Goal: Task Accomplishment & Management: Manage account settings

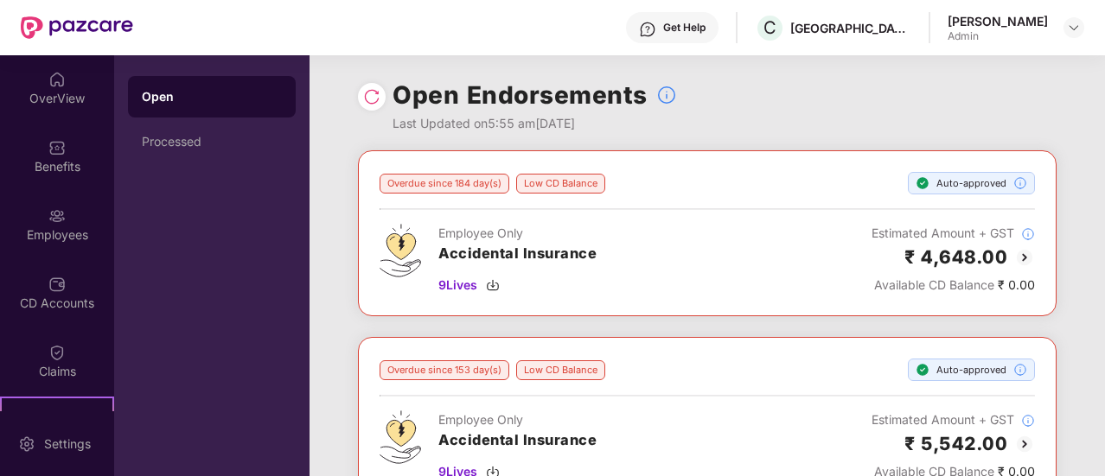
scroll to position [189, 0]
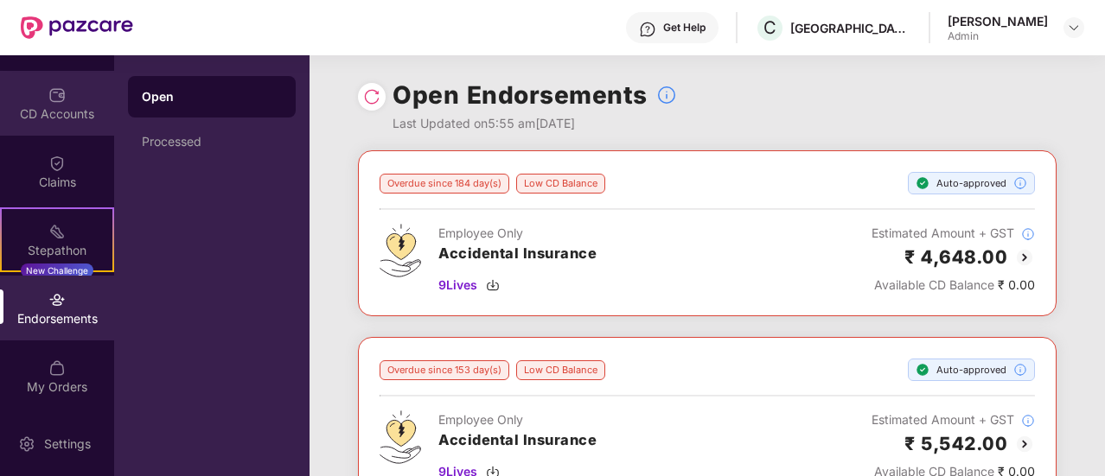
click at [52, 106] on div "CD Accounts" at bounding box center [57, 113] width 114 height 17
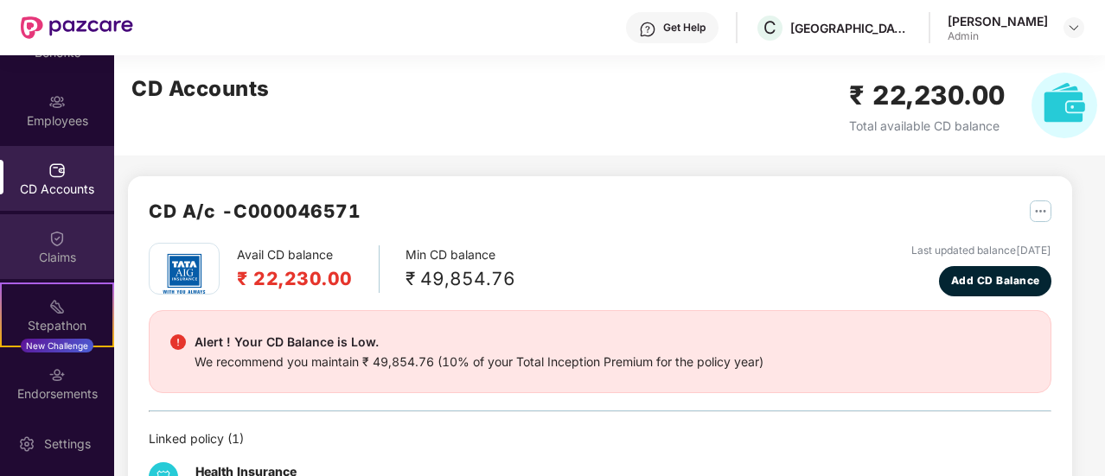
scroll to position [113, 0]
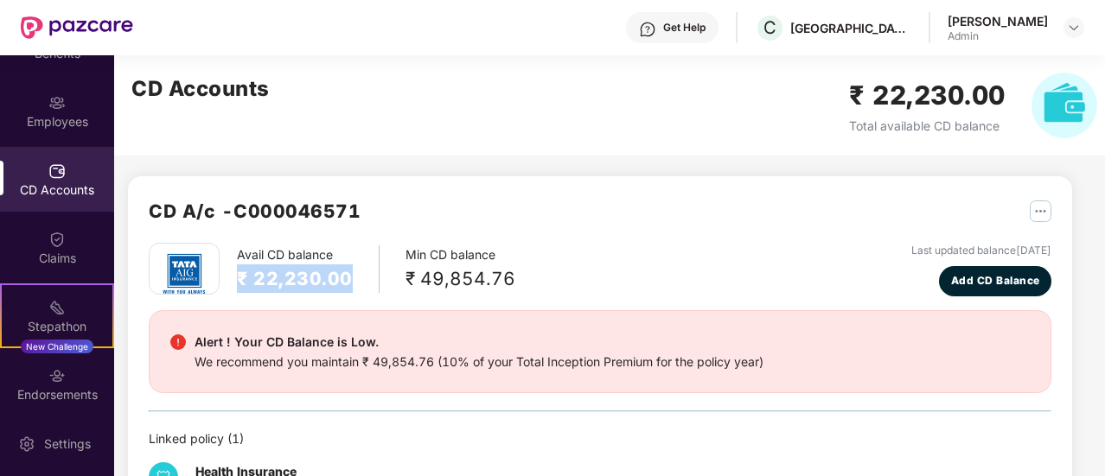
drag, startPoint x: 348, startPoint y: 279, endPoint x: 232, endPoint y: 286, distance: 116.9
click at [232, 286] on div "Avail CD balance ₹ 22,230.00 Min CD balance ₹ 49,854.76" at bounding box center [332, 269] width 367 height 52
click at [355, 276] on div "Avail CD balance ₹ 22,230.00" at bounding box center [308, 270] width 143 height 48
drag, startPoint x: 360, startPoint y: 277, endPoint x: 233, endPoint y: 278, distance: 126.3
click at [233, 278] on div "Avail CD balance ₹ 22,230.00 Min CD balance ₹ 49,854.76" at bounding box center [332, 269] width 367 height 52
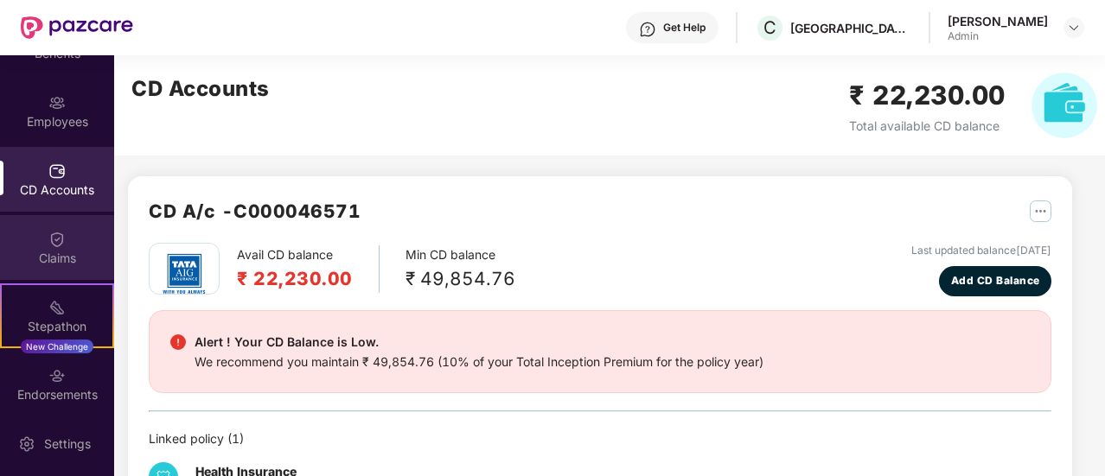
click at [40, 229] on div "Claims" at bounding box center [57, 247] width 114 height 65
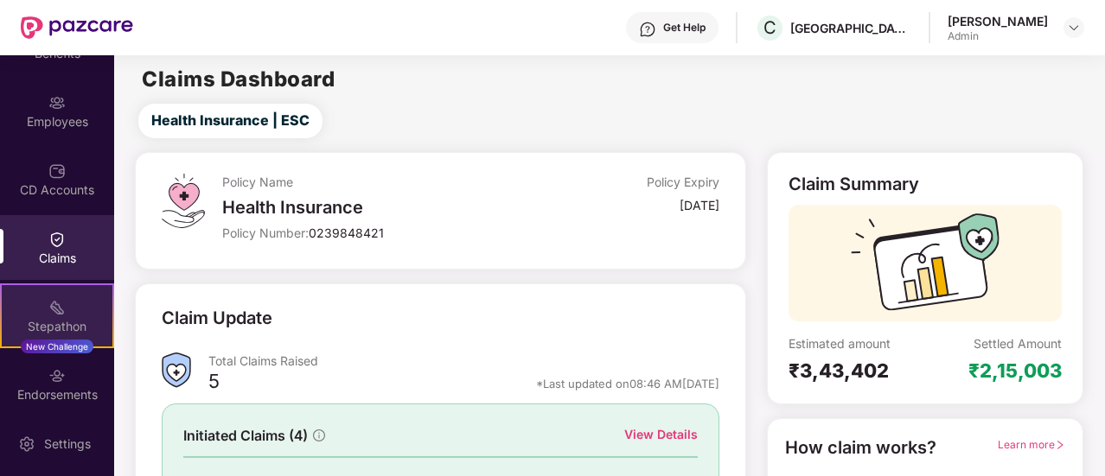
click at [57, 305] on img at bounding box center [56, 307] width 17 height 17
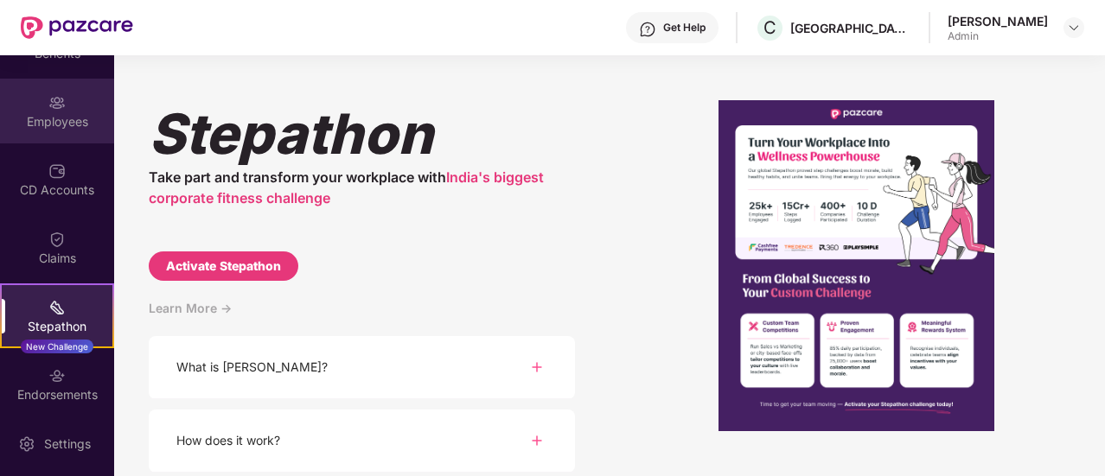
click at [48, 105] on img at bounding box center [56, 102] width 17 height 17
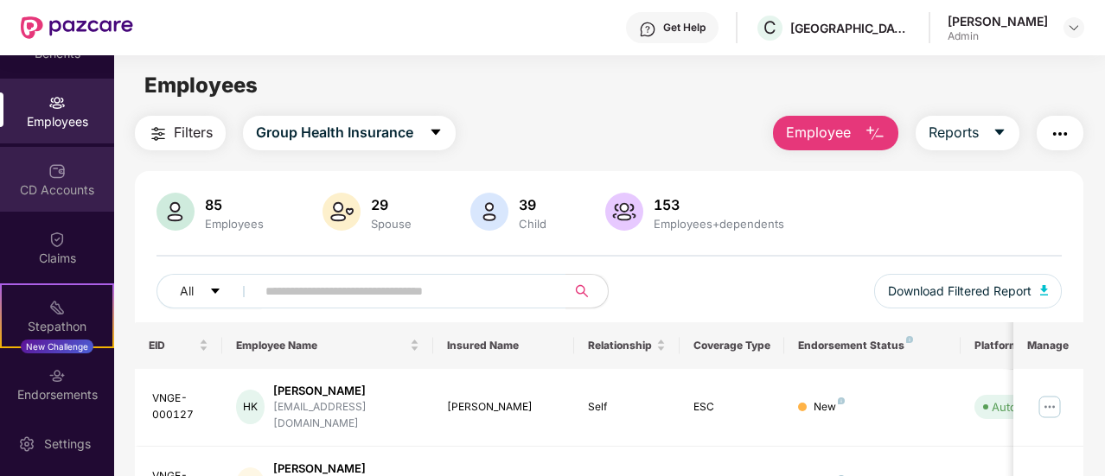
click at [59, 173] on img at bounding box center [56, 171] width 17 height 17
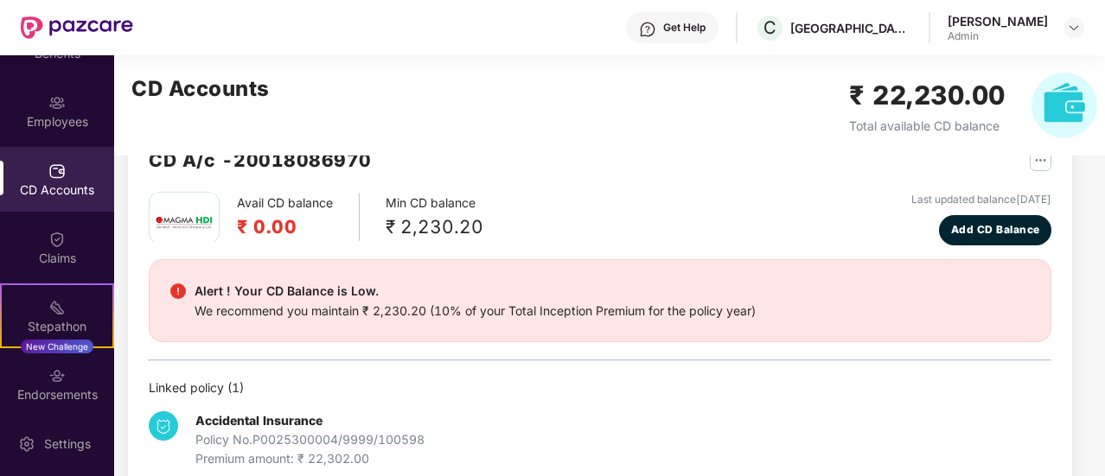
scroll to position [432, 0]
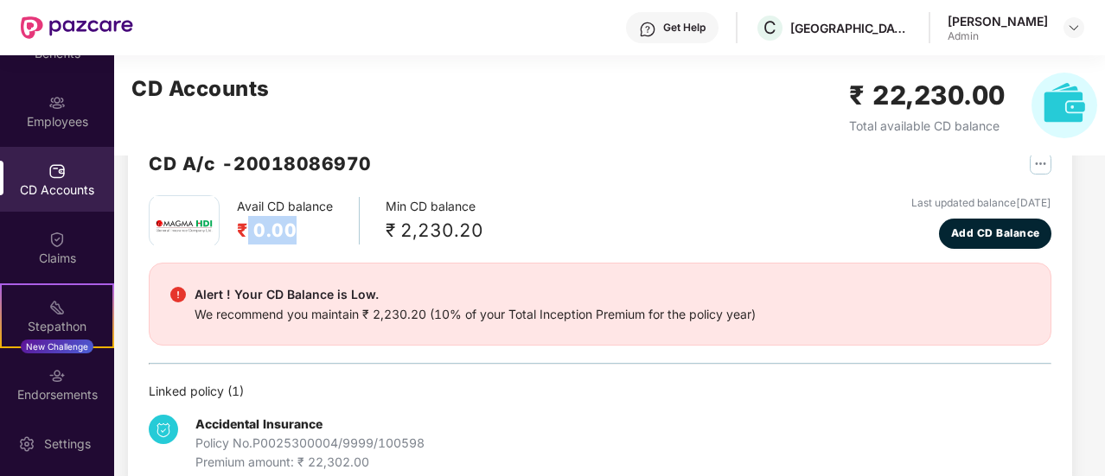
drag, startPoint x: 302, startPoint y: 233, endPoint x: 245, endPoint y: 233, distance: 57.1
click at [245, 233] on h2 "₹ 0.00" at bounding box center [285, 230] width 96 height 29
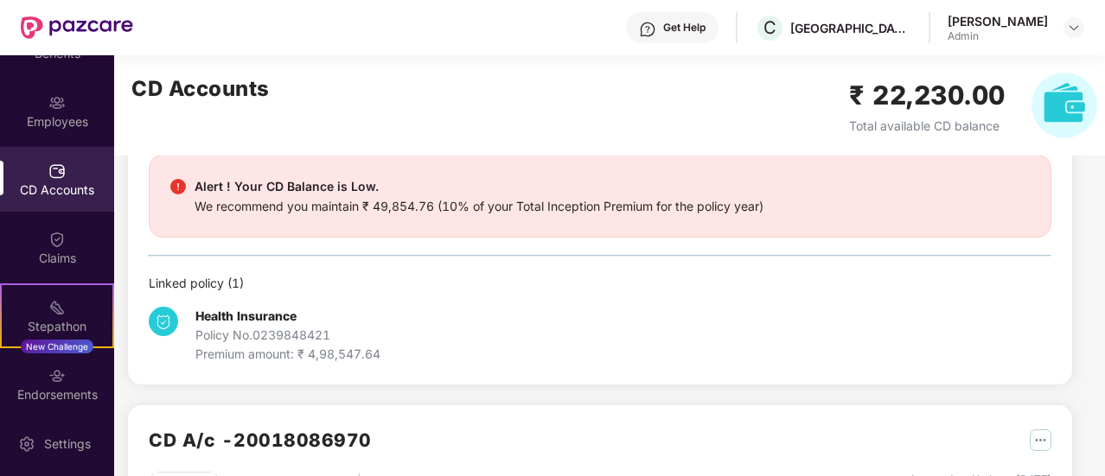
scroll to position [155, 0]
click at [68, 143] on div "Employees" at bounding box center [57, 111] width 114 height 65
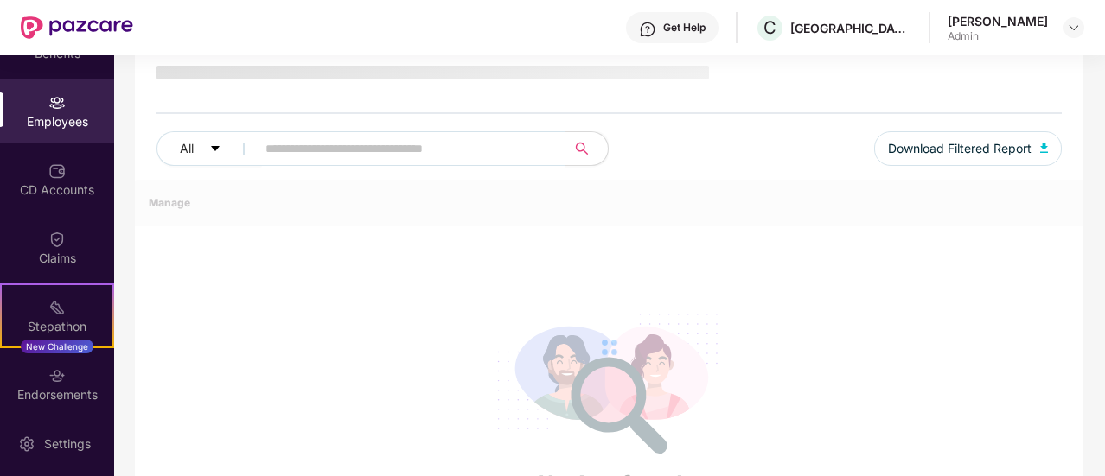
scroll to position [155, 0]
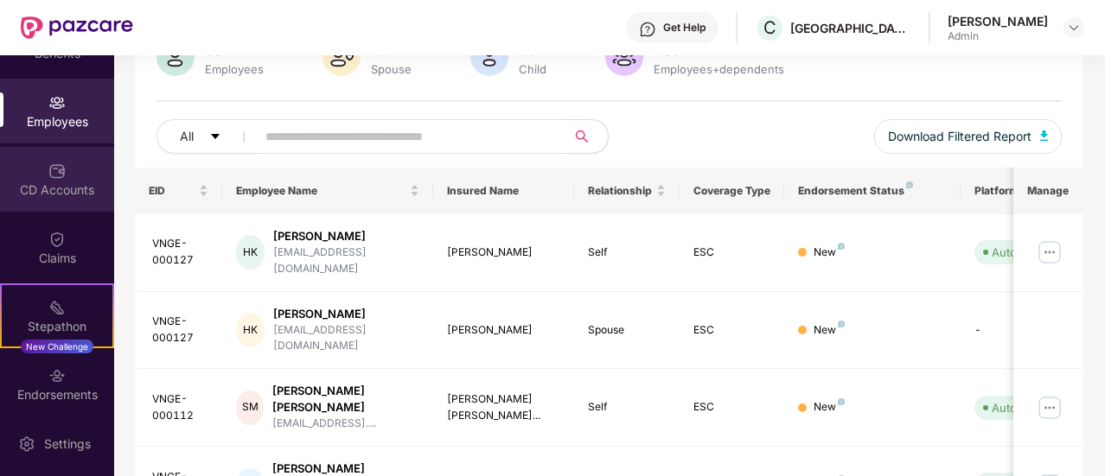
click at [50, 180] on div "CD Accounts" at bounding box center [57, 179] width 114 height 65
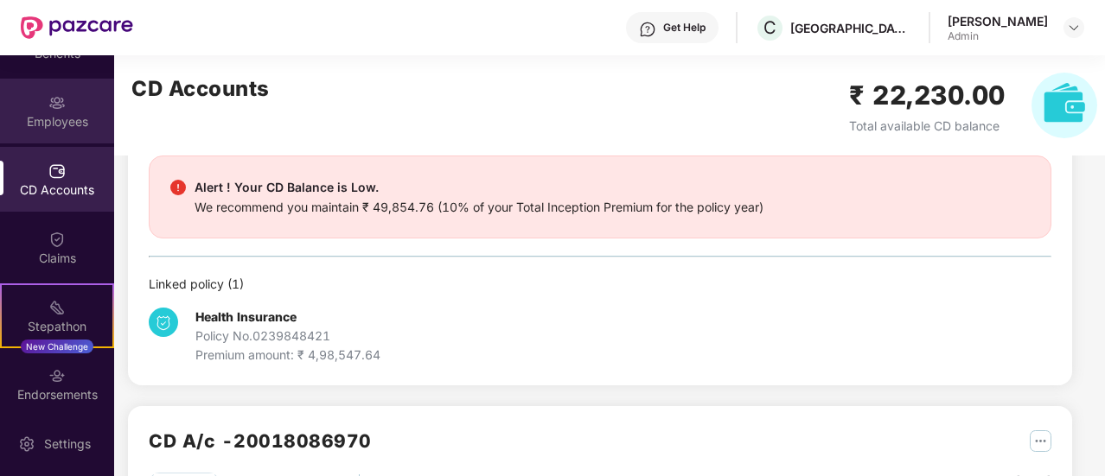
click at [52, 124] on div "Employees" at bounding box center [57, 121] width 114 height 17
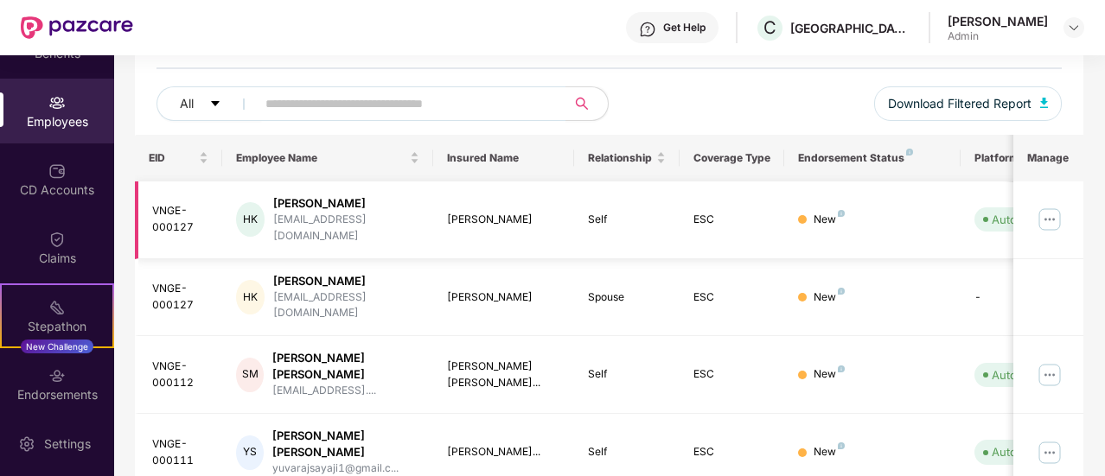
scroll to position [0, 173]
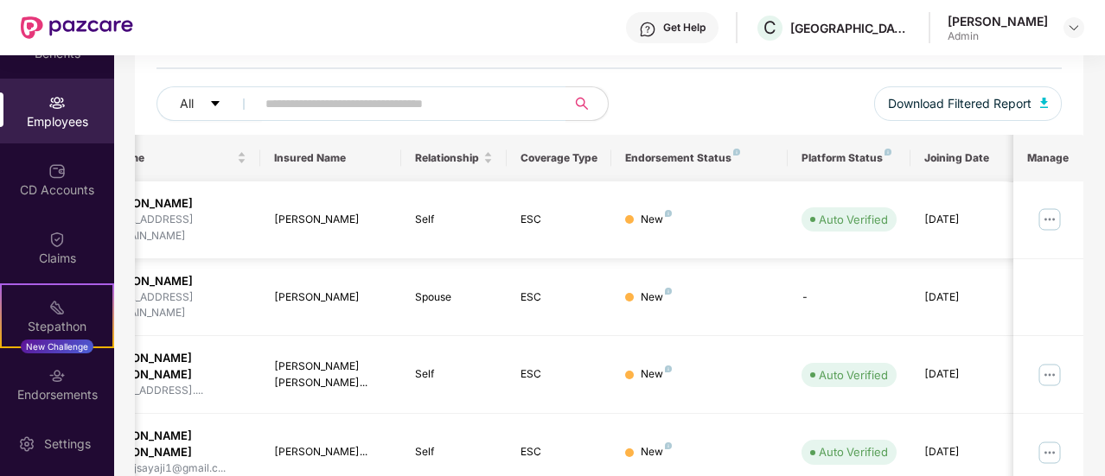
click at [930, 218] on div "[DATE]" at bounding box center [963, 220] width 78 height 16
click at [668, 223] on td "New" at bounding box center [699, 221] width 176 height 78
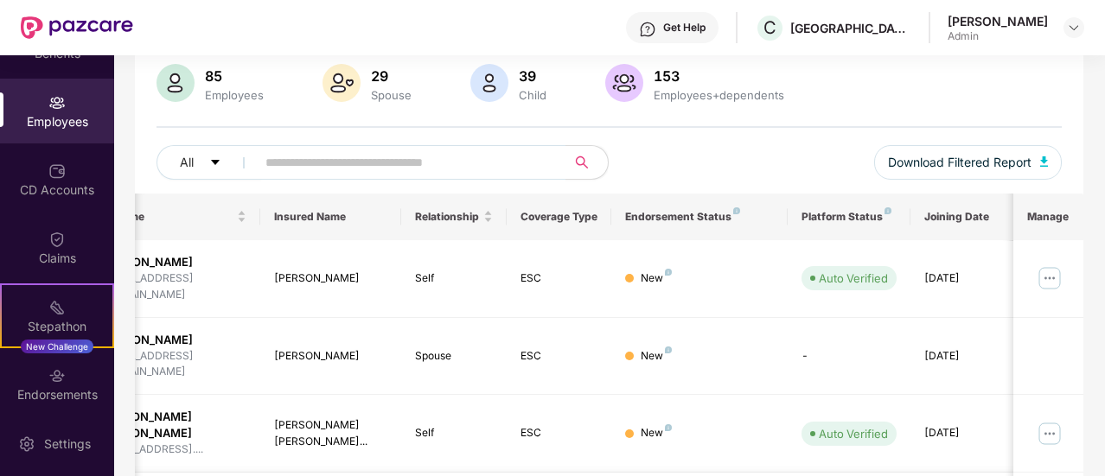
scroll to position [0, 0]
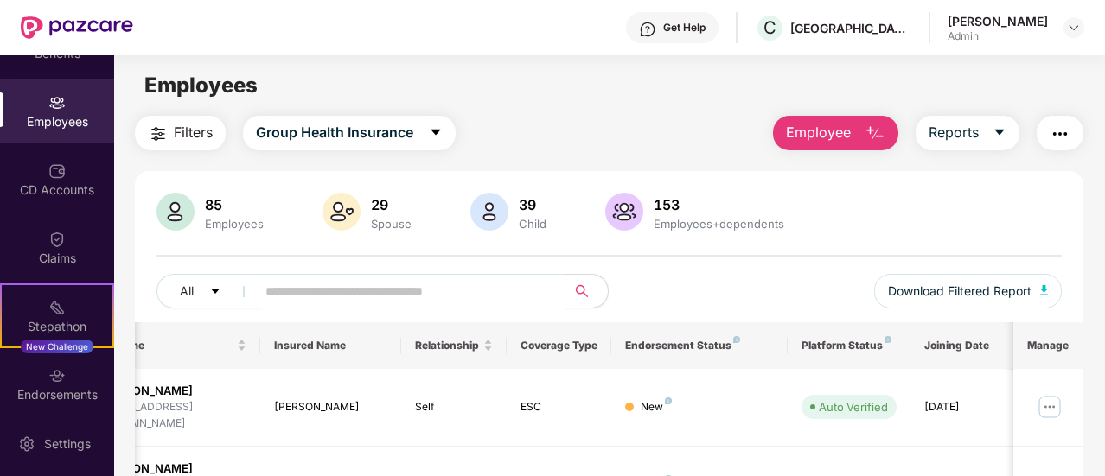
click at [1070, 129] on img "button" at bounding box center [1060, 134] width 21 height 21
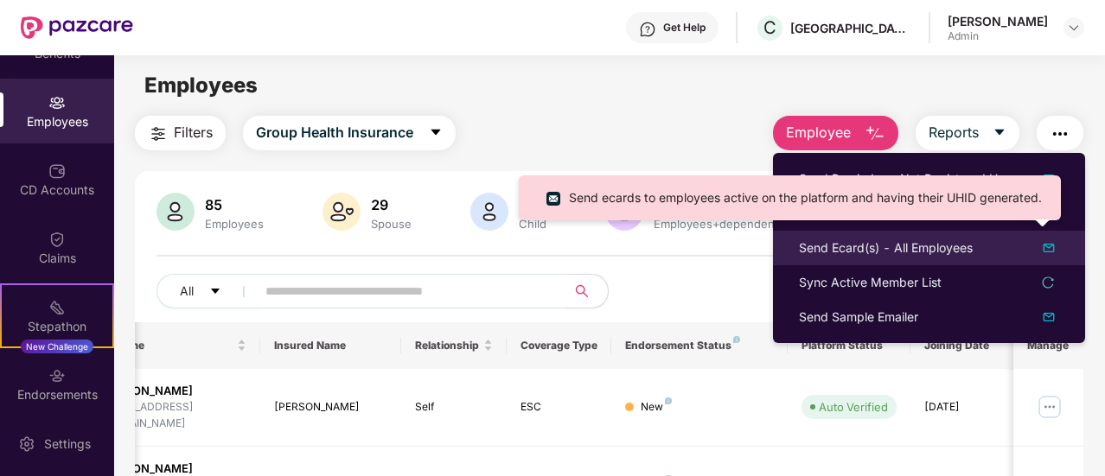
click at [856, 257] on div "Send Ecard(s) - All Employees" at bounding box center [886, 248] width 174 height 19
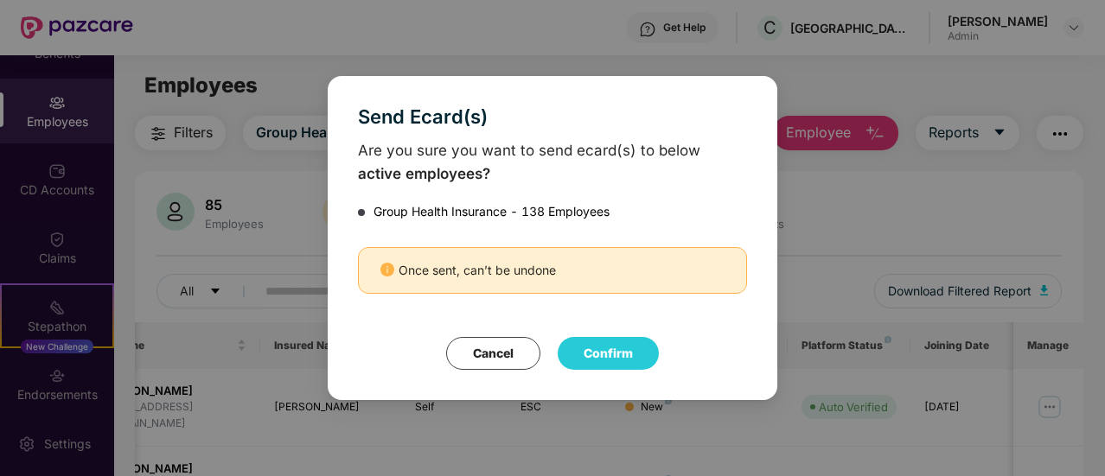
click at [511, 355] on button "Cancel" at bounding box center [493, 353] width 94 height 33
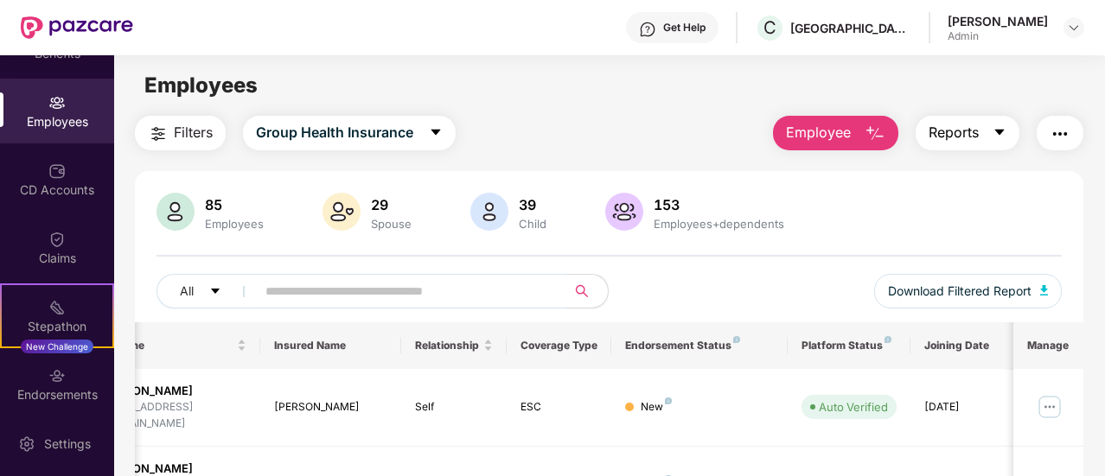
click at [1000, 129] on icon "caret-down" at bounding box center [1000, 132] width 14 height 14
click at [1058, 127] on img "button" at bounding box center [1060, 134] width 21 height 21
click at [67, 108] on div "Employees" at bounding box center [57, 111] width 114 height 65
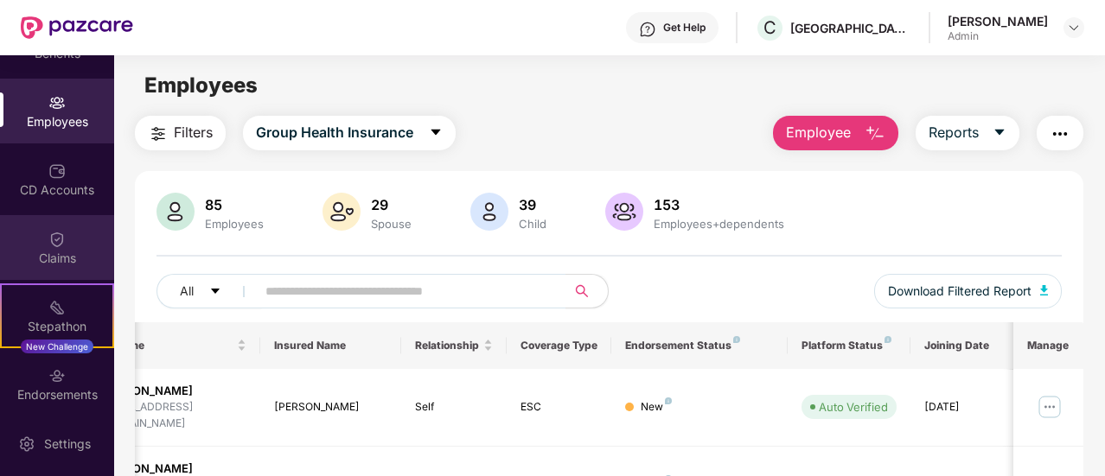
click at [73, 254] on div "Claims" at bounding box center [57, 258] width 114 height 17
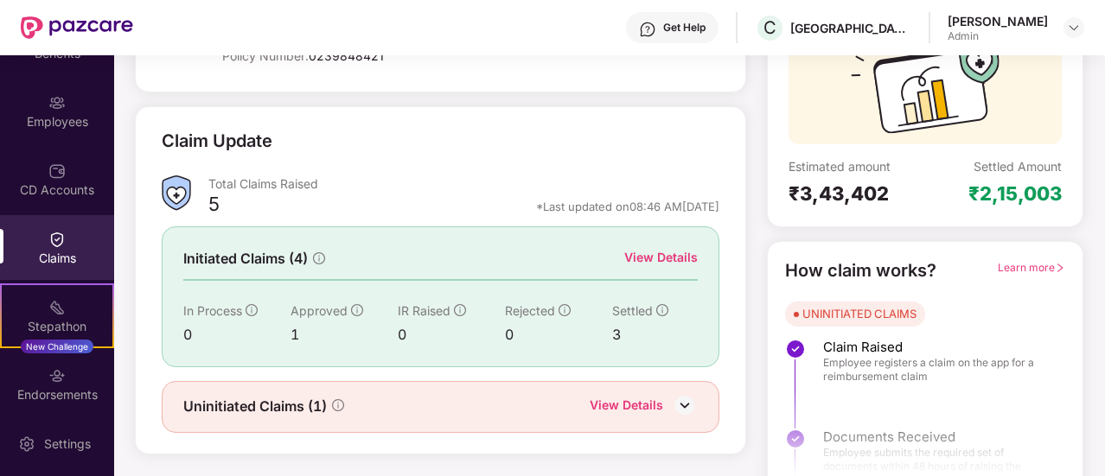
scroll to position [199, 0]
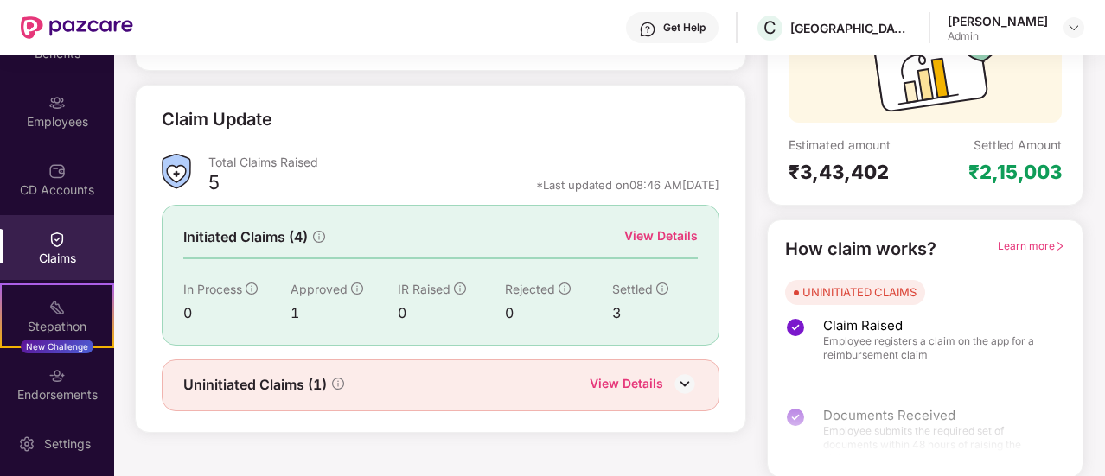
click at [631, 380] on div "View Details" at bounding box center [626, 385] width 73 height 22
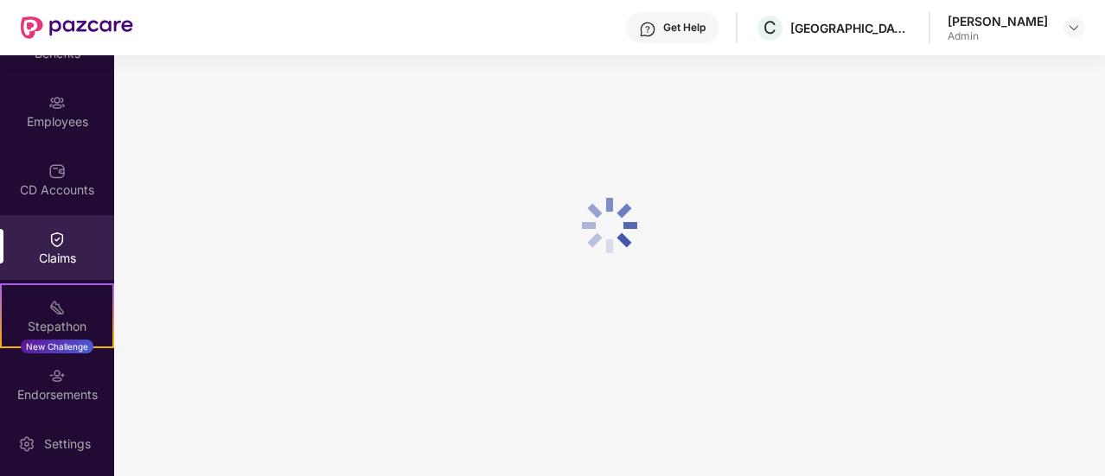
scroll to position [55, 0]
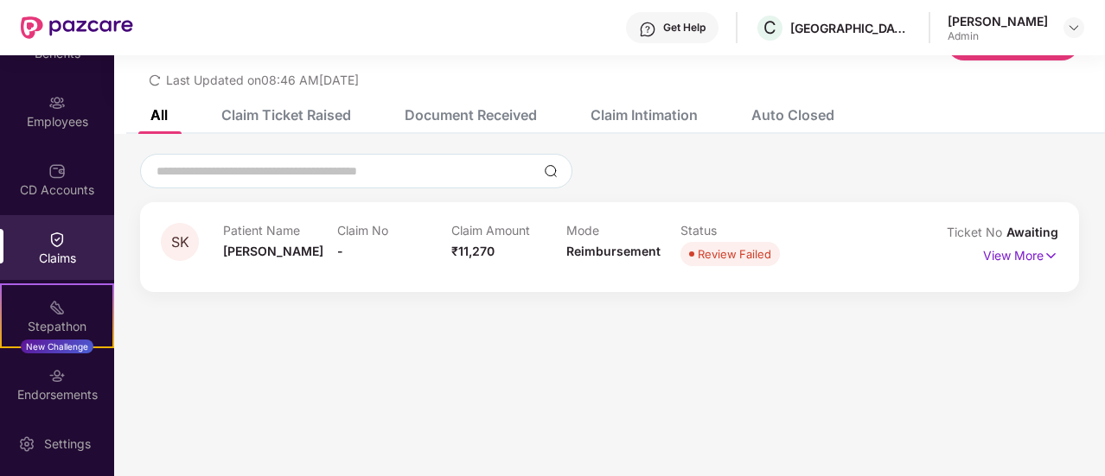
click at [850, 262] on div "Patient Name [PERSON_NAME] Claim No - Claim Amount ₹11,270 Mode Reimbursement S…" at bounding box center [566, 247] width 686 height 48
click at [59, 96] on img at bounding box center [56, 102] width 17 height 17
